Goal: Task Accomplishment & Management: Use online tool/utility

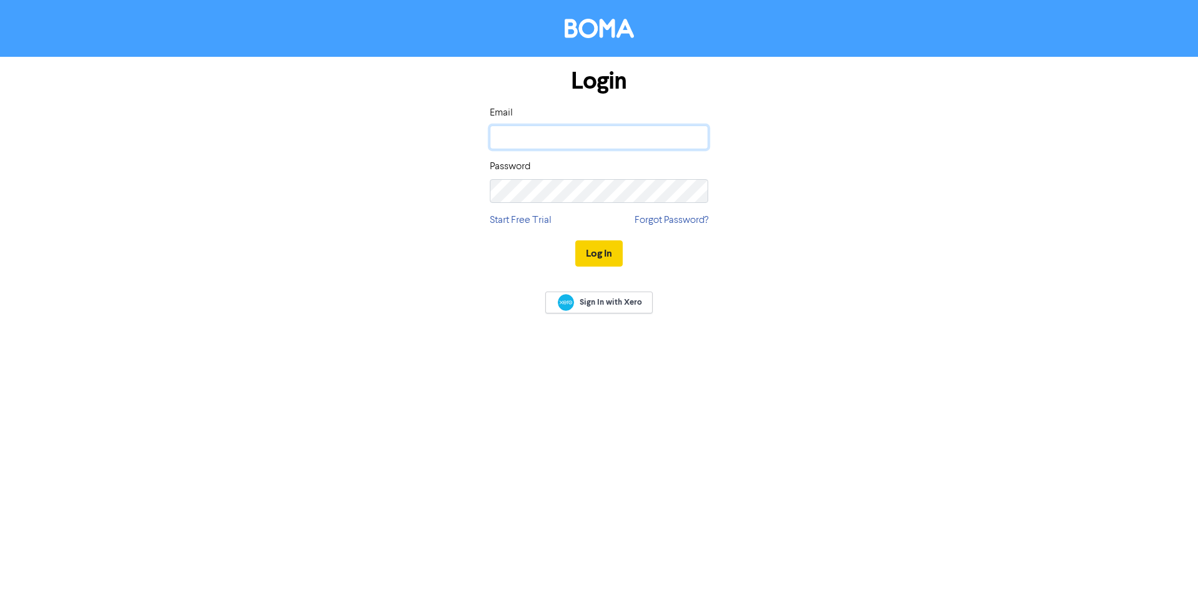
type input "[PERSON_NAME][EMAIL_ADDRESS][DOMAIN_NAME]"
click at [598, 252] on button "Log In" at bounding box center [598, 253] width 47 height 26
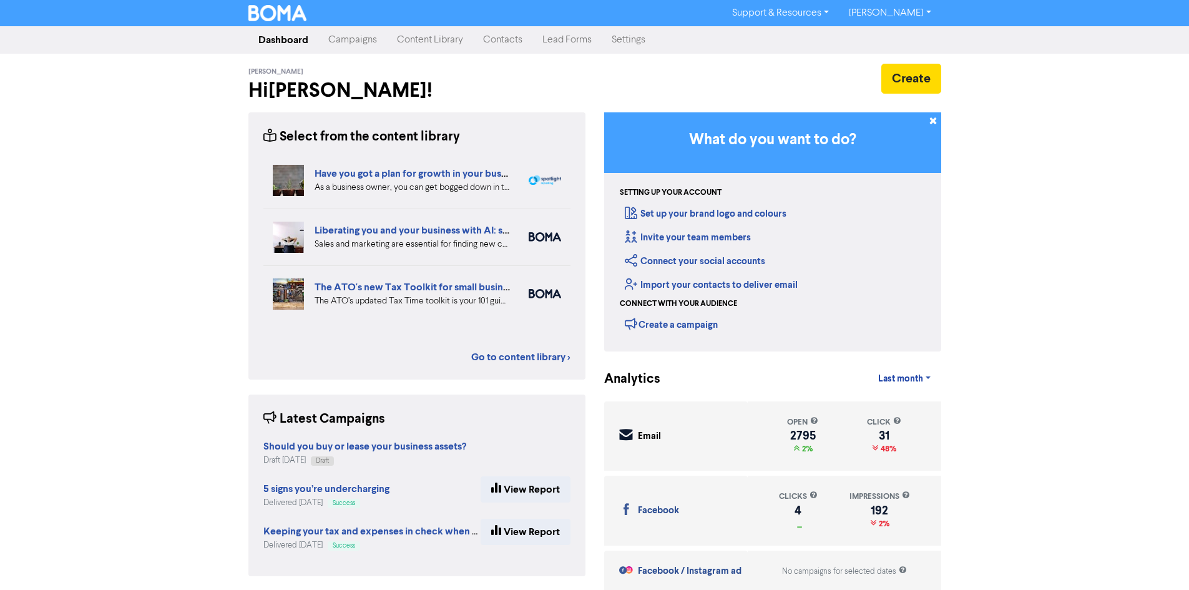
click at [358, 41] on link "Campaigns" at bounding box center [352, 39] width 69 height 25
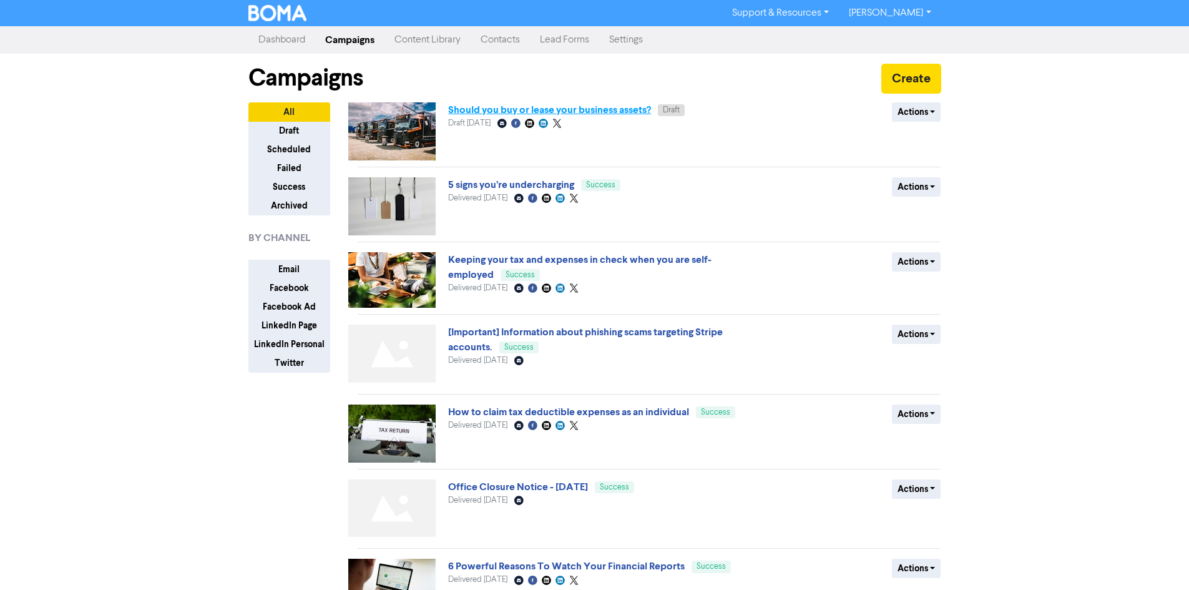
click at [484, 111] on link "Should you buy or lease your business assets?" at bounding box center [549, 110] width 203 height 12
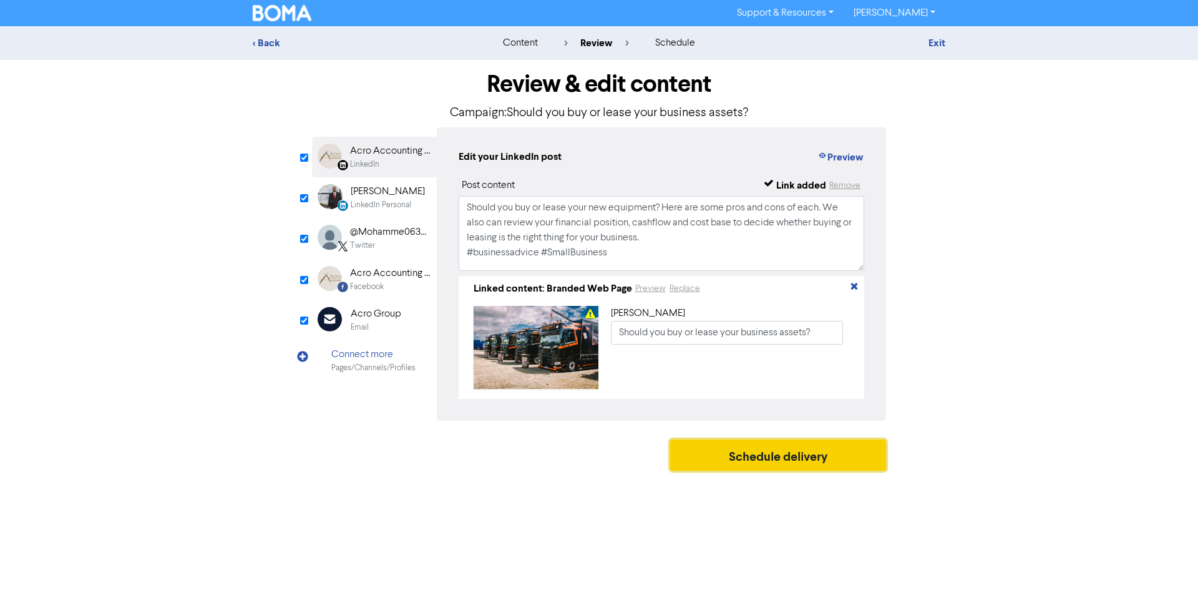
click at [779, 470] on button "Schedule delivery" at bounding box center [778, 454] width 216 height 31
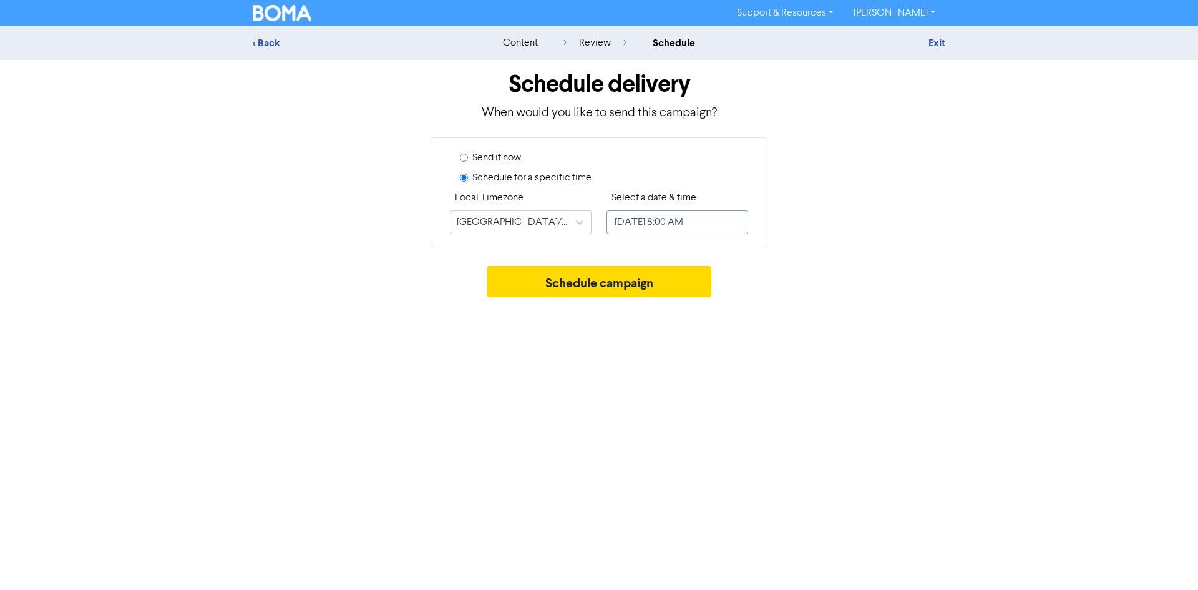
click at [651, 220] on input "[DATE] 8:00 AM" at bounding box center [677, 222] width 142 height 24
select select "8"
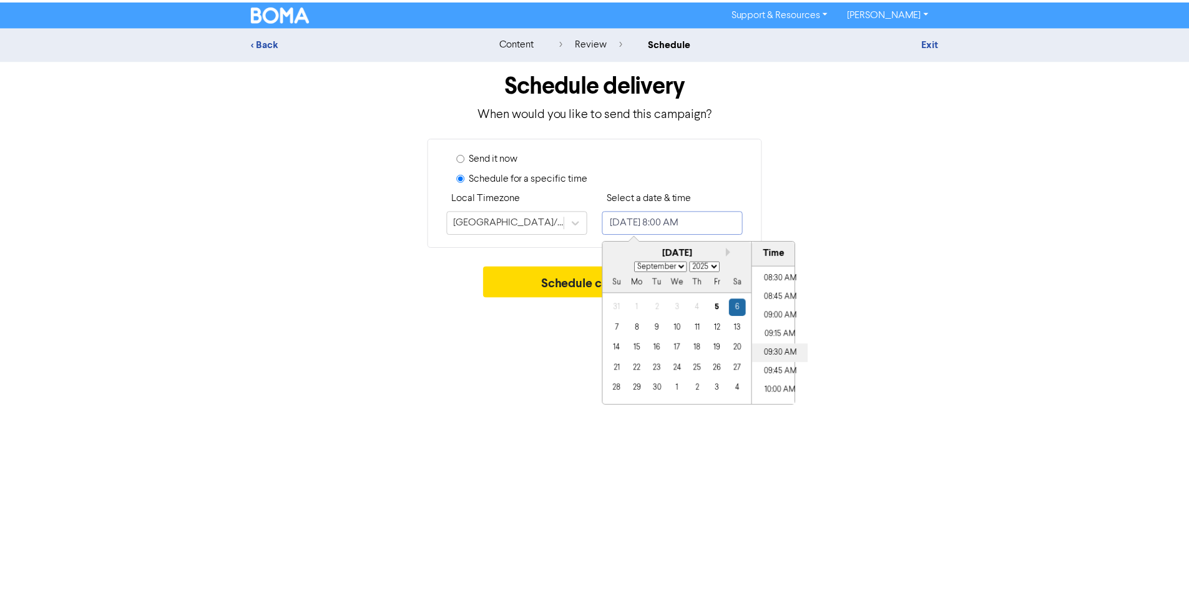
scroll to position [664, 0]
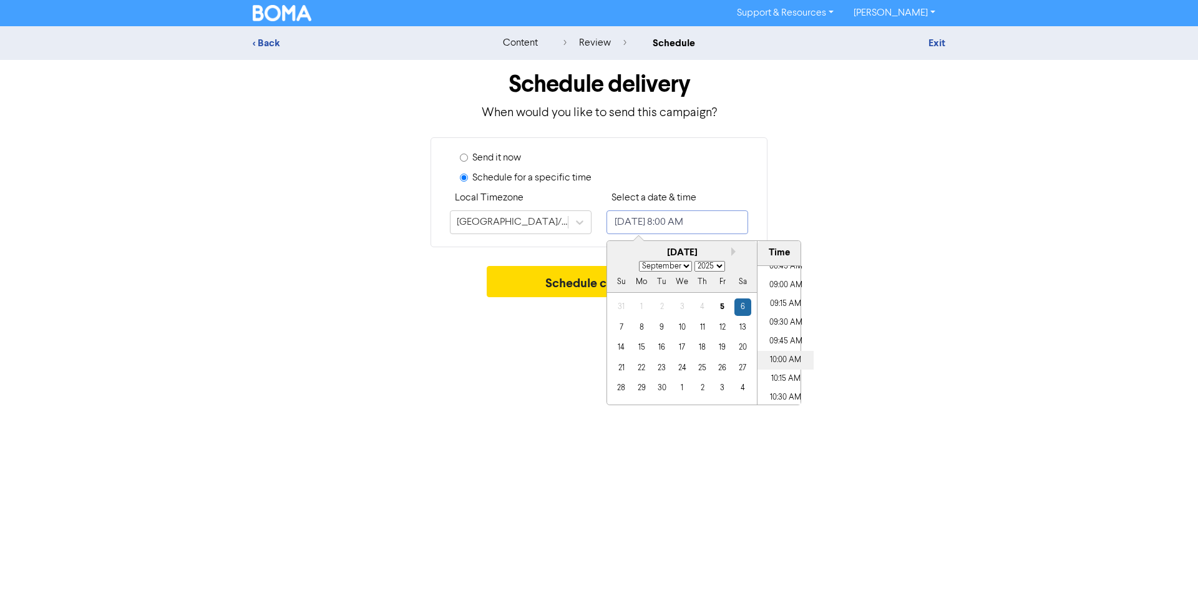
click at [779, 363] on li "10:00 AM" at bounding box center [785, 360] width 56 height 19
type input "[DATE] 10:00 AM"
click at [553, 284] on button "Schedule campaign" at bounding box center [599, 281] width 225 height 31
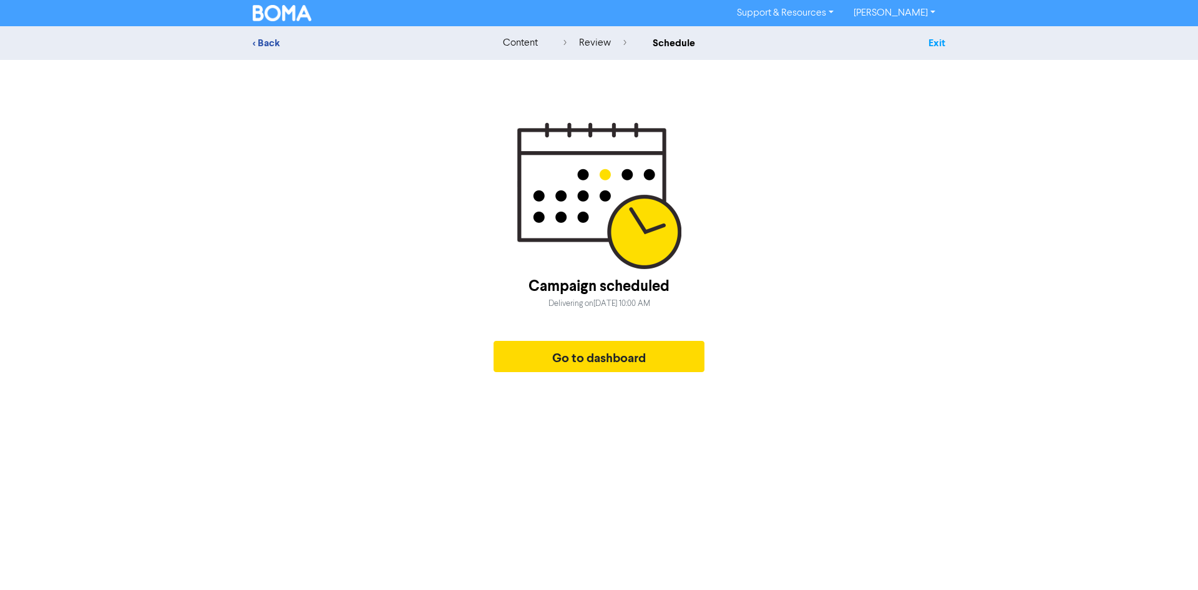
click at [937, 44] on link "Exit" at bounding box center [936, 43] width 17 height 12
